Goal: Information Seeking & Learning: Learn about a topic

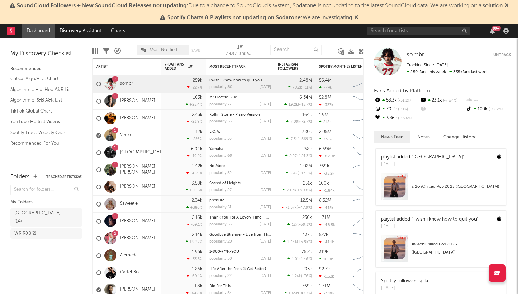
click at [509, 6] on icon at bounding box center [507, 4] width 4 height 5
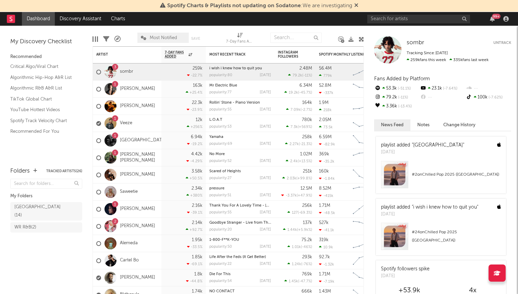
click at [356, 3] on icon at bounding box center [356, 4] width 4 height 5
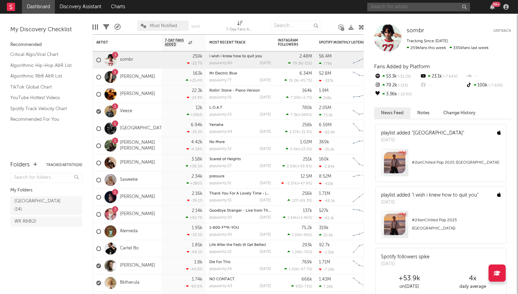
click at [386, 5] on input "text" at bounding box center [418, 7] width 103 height 9
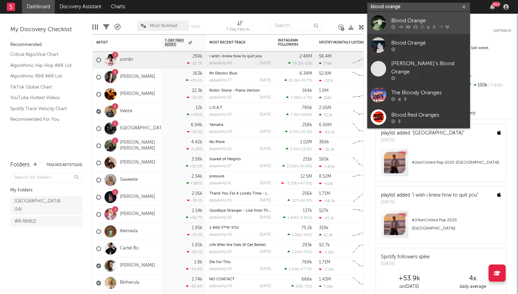
type input "blood orange"
click at [401, 18] on div "Blood Orange" at bounding box center [428, 20] width 75 height 8
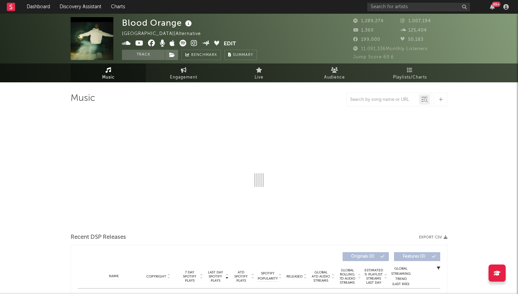
select select "6m"
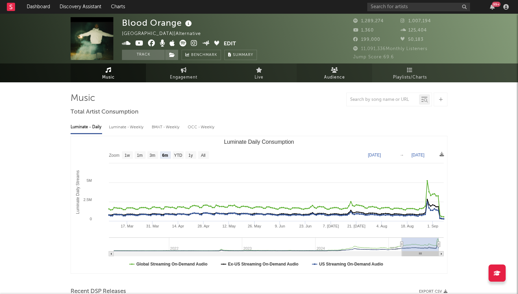
click at [333, 75] on span "Audience" at bounding box center [334, 77] width 21 height 8
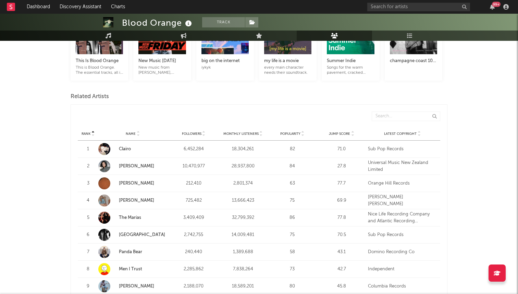
scroll to position [165, 0]
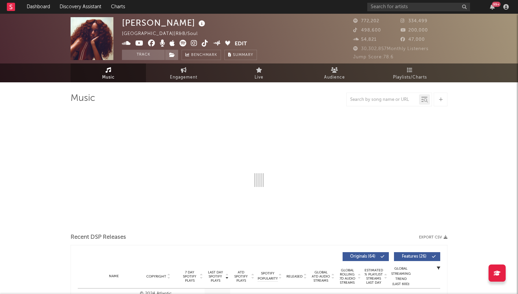
select select "6m"
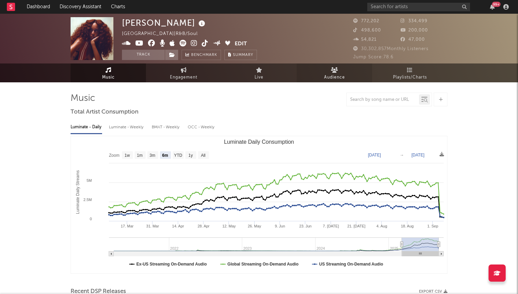
click at [334, 76] on span "Audience" at bounding box center [334, 77] width 21 height 8
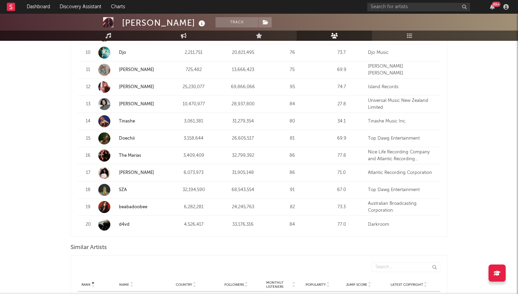
scroll to position [445, 0]
click at [126, 222] on link "d4vd" at bounding box center [124, 223] width 11 height 4
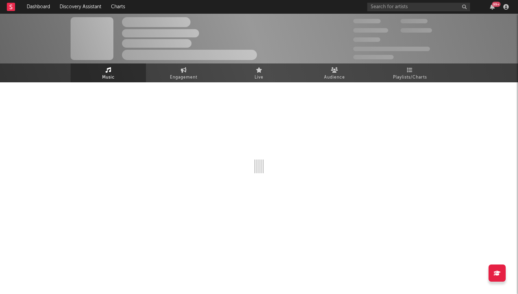
select select "6m"
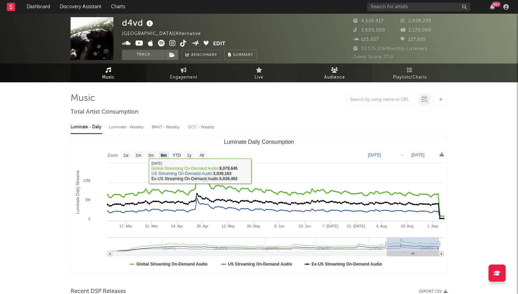
select select "6m"
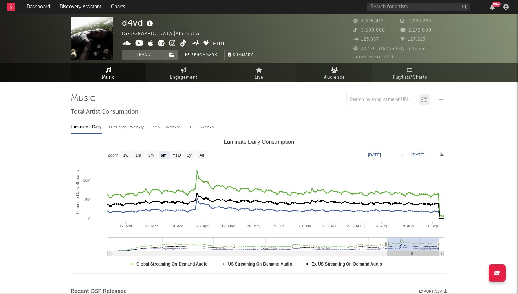
click at [331, 82] on link "Audience" at bounding box center [334, 72] width 75 height 19
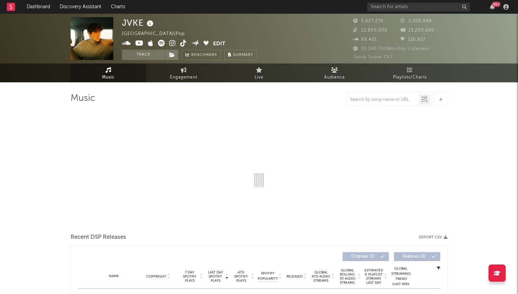
select select "6m"
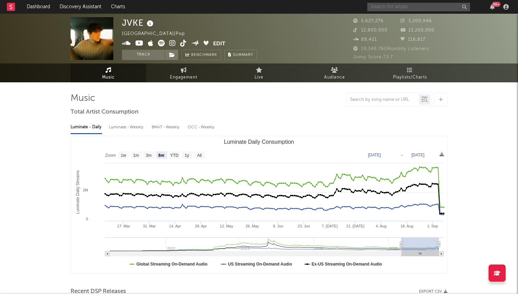
click at [418, 5] on input "text" at bounding box center [418, 7] width 103 height 9
type input "["
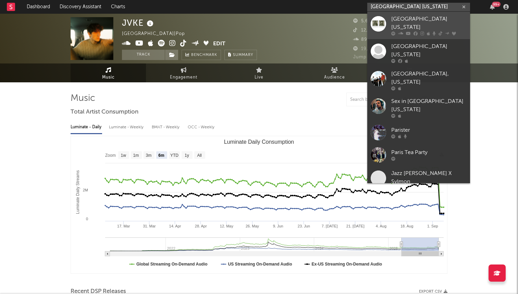
type input "[GEOGRAPHIC_DATA] [US_STATE]"
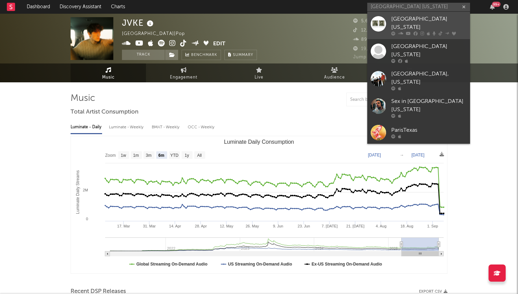
click at [416, 23] on div "[GEOGRAPHIC_DATA] [US_STATE]" at bounding box center [428, 23] width 75 height 16
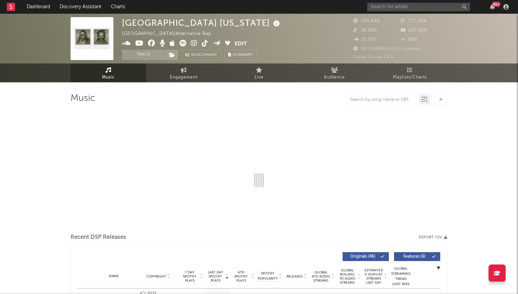
select select "6m"
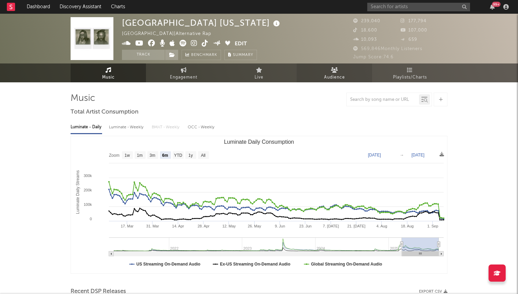
click at [332, 70] on icon at bounding box center [334, 69] width 7 height 5
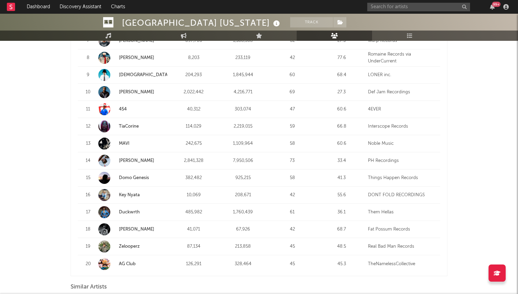
scroll to position [465, 0]
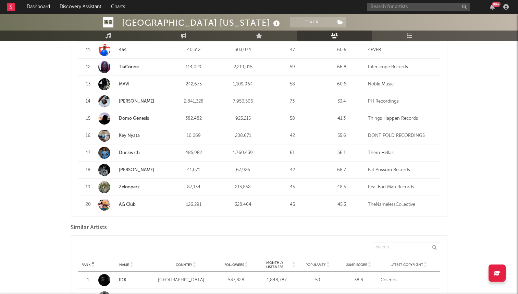
click at [126, 155] on strong "Duckwrth" at bounding box center [143, 152] width 48 height 7
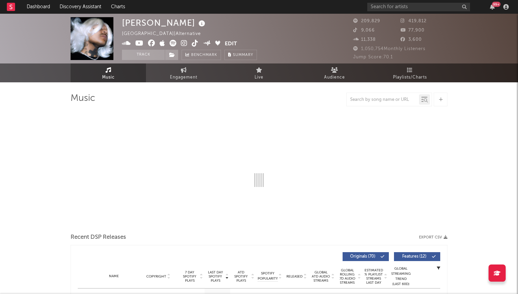
select select "6m"
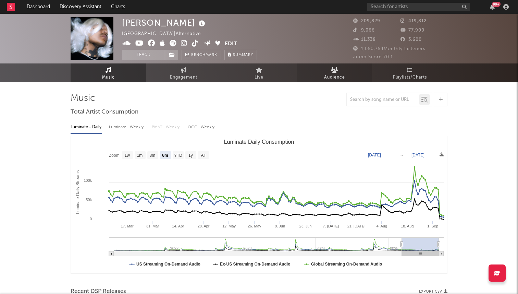
click at [339, 74] on span "Audience" at bounding box center [334, 77] width 21 height 8
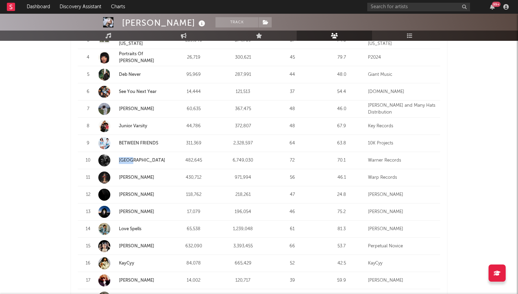
scroll to position [345, 0]
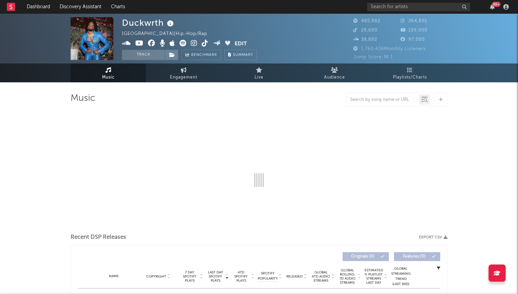
select select "6m"
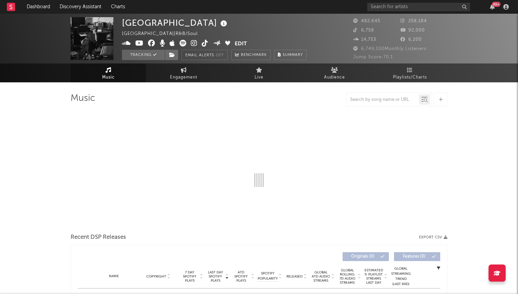
select select "6m"
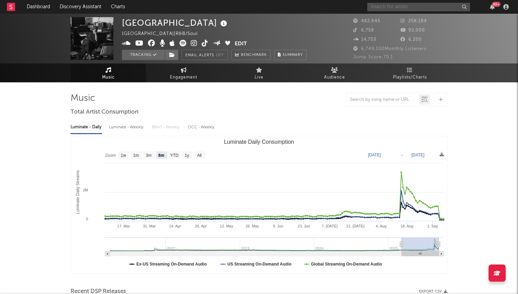
click at [381, 3] on input "text" at bounding box center [418, 7] width 103 height 9
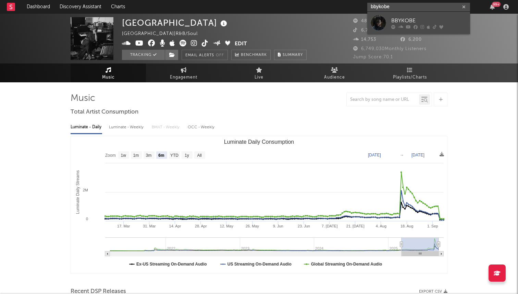
type input "bbykobe"
click at [397, 18] on div "BBYKOBE" at bounding box center [428, 20] width 75 height 8
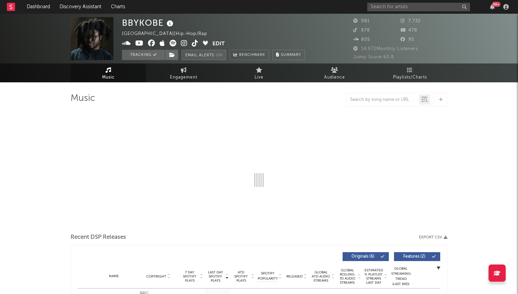
select select "1w"
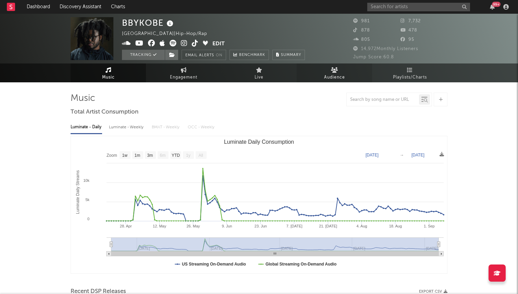
click at [336, 75] on span "Audience" at bounding box center [334, 77] width 21 height 8
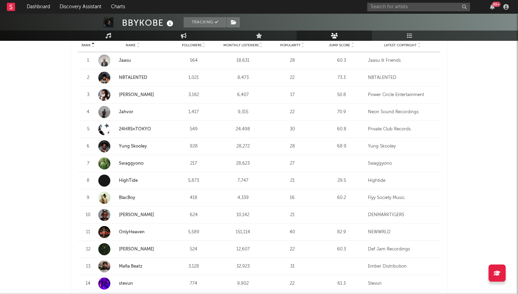
scroll to position [284, 0]
